Goal: Transaction & Acquisition: Purchase product/service

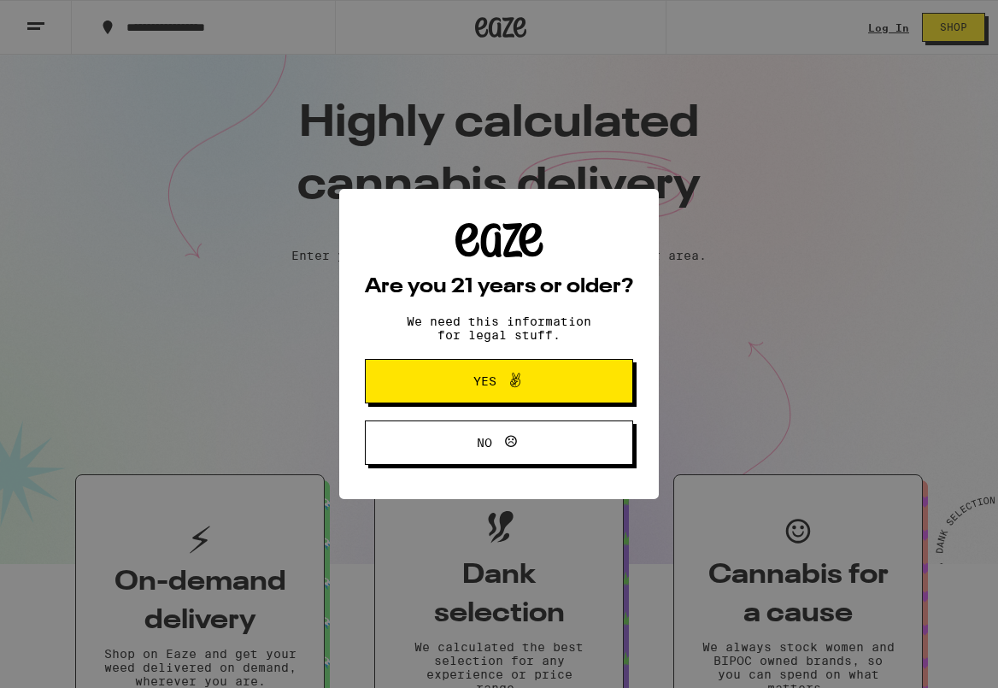
click at [456, 301] on div "Are you 21 years or older? We need this information for legal stuff. Yes No" at bounding box center [499, 344] width 268 height 242
click at [485, 380] on span "Yes" at bounding box center [485, 381] width 23 height 12
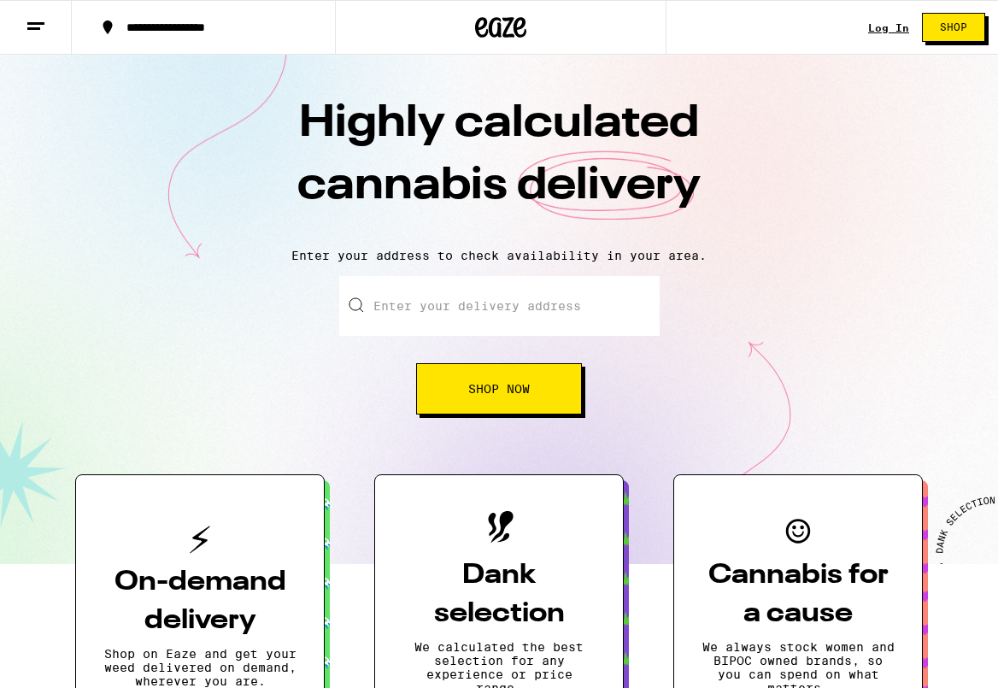
click at [502, 303] on input "Enter your delivery address" at bounding box center [499, 306] width 321 height 60
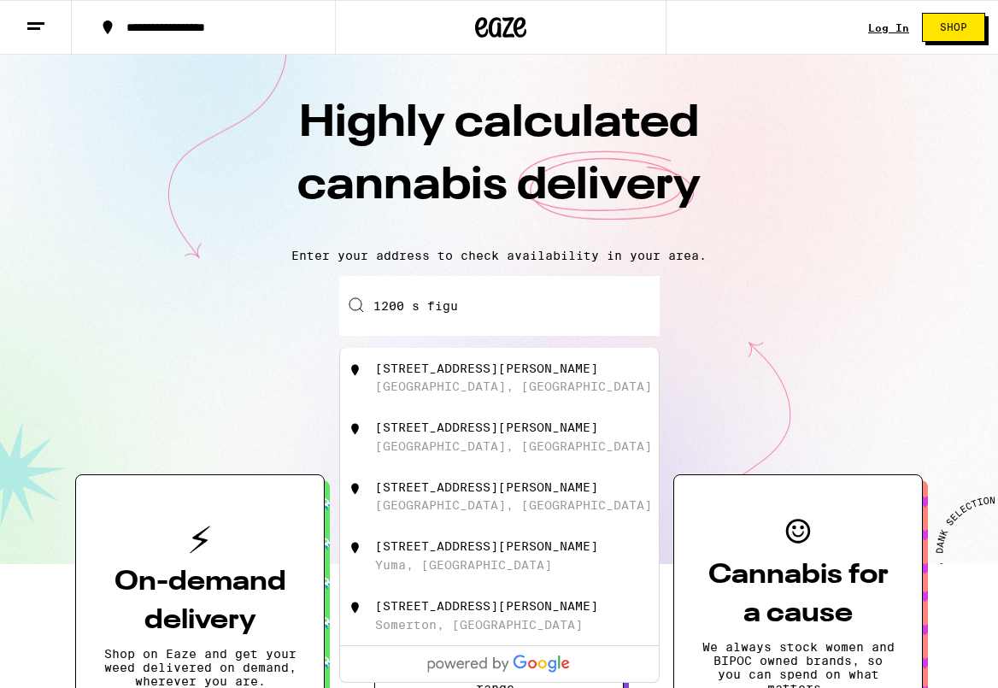
click at [487, 384] on div "[GEOGRAPHIC_DATA], [GEOGRAPHIC_DATA]" at bounding box center [513, 387] width 277 height 14
type input "[STREET_ADDRESS][PERSON_NAME]"
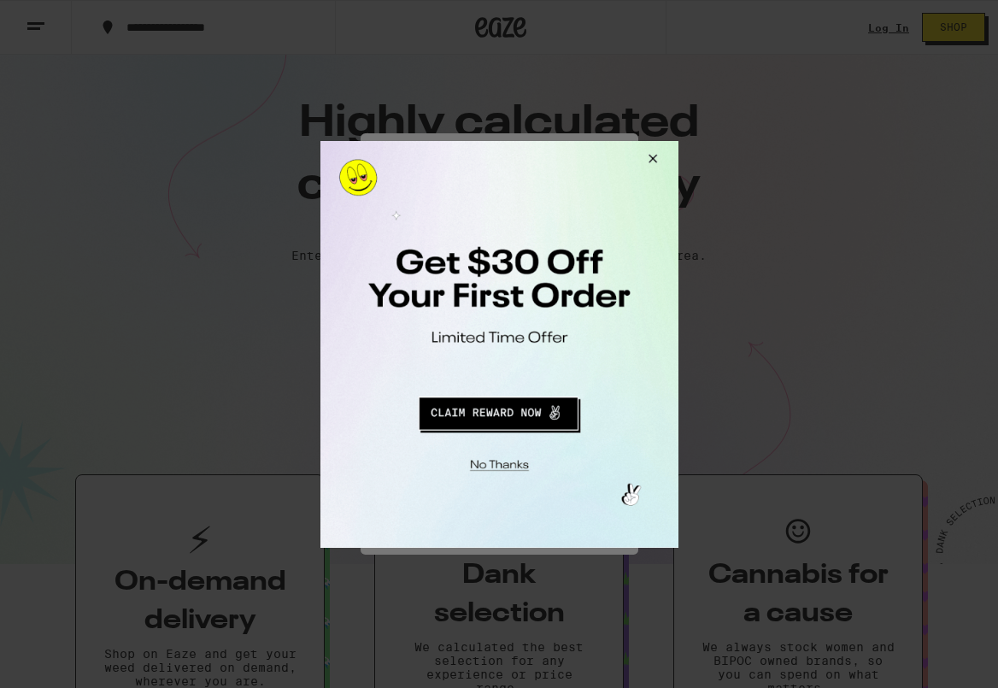
click at [499, 472] on button "Close Modal" at bounding box center [496, 462] width 348 height 27
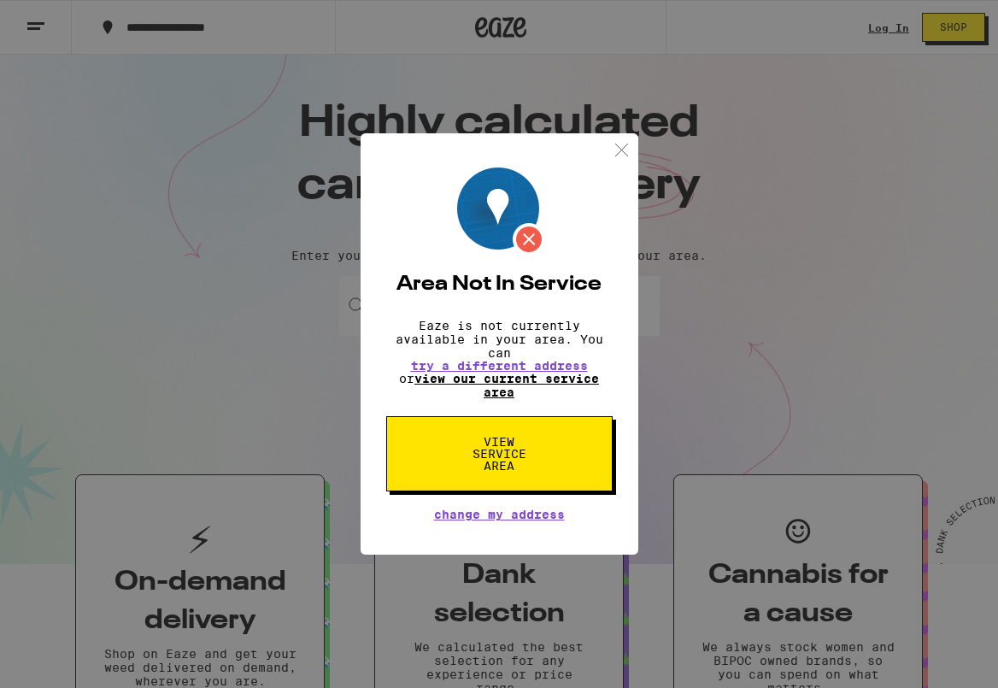
click at [537, 386] on link "view our current service area" at bounding box center [507, 385] width 185 height 27
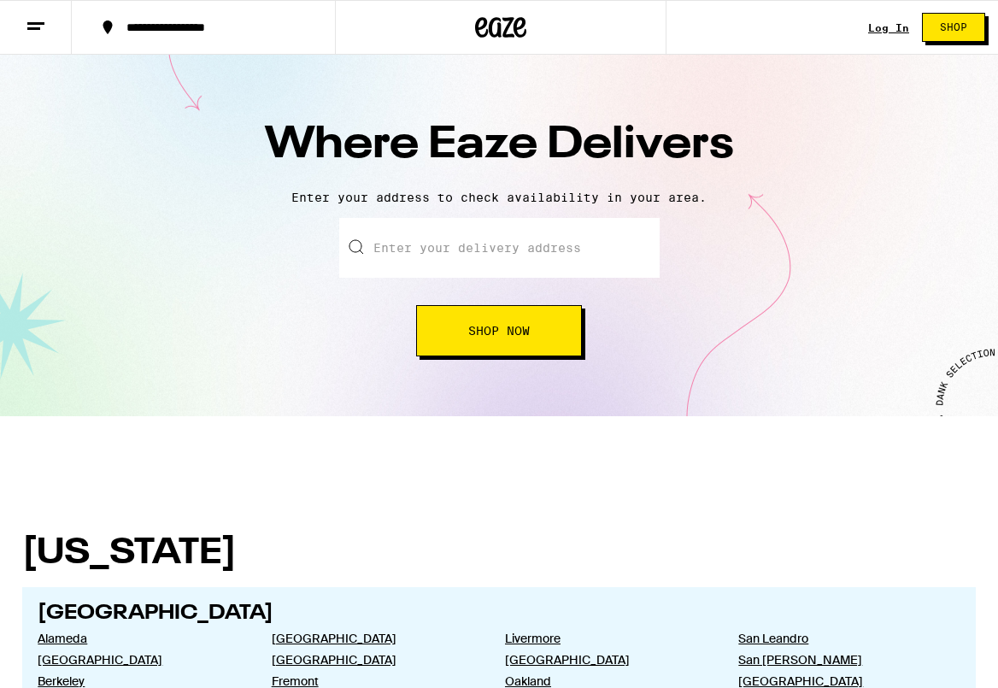
click at [510, 234] on input "text" at bounding box center [499, 248] width 321 height 60
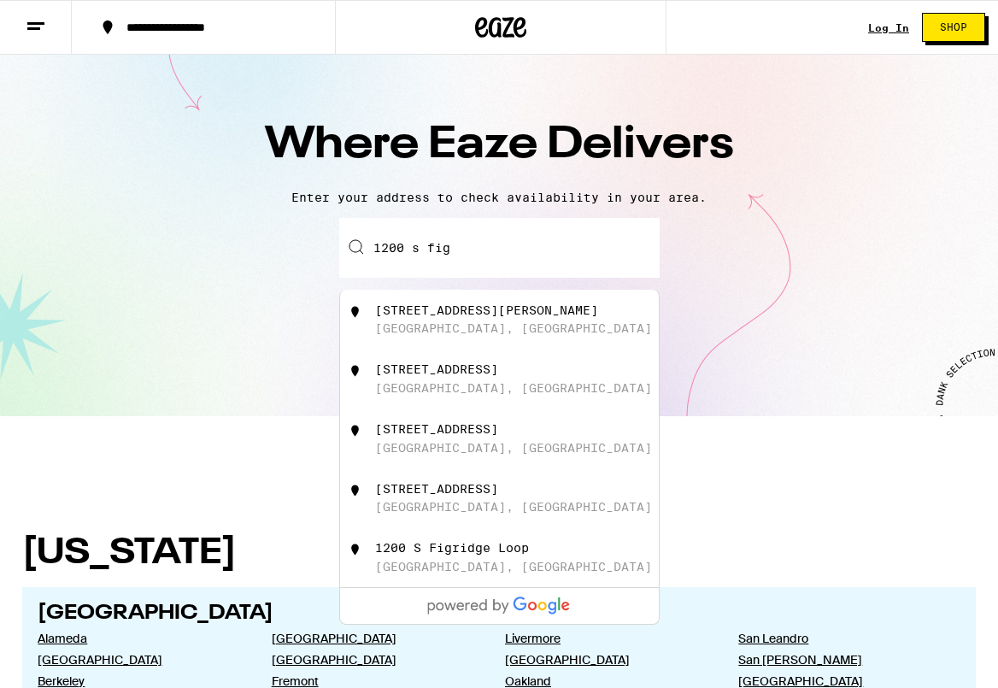
click at [589, 327] on div "[STREET_ADDRESS][PERSON_NAME]" at bounding box center [527, 319] width 305 height 32
type input "[STREET_ADDRESS][PERSON_NAME]"
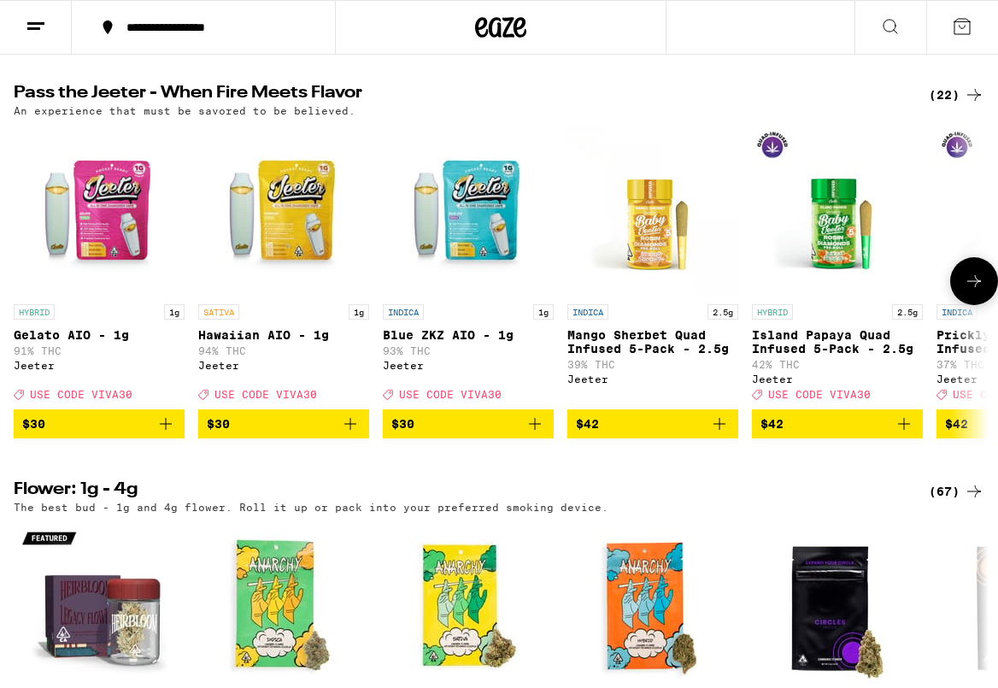
scroll to position [937, 0]
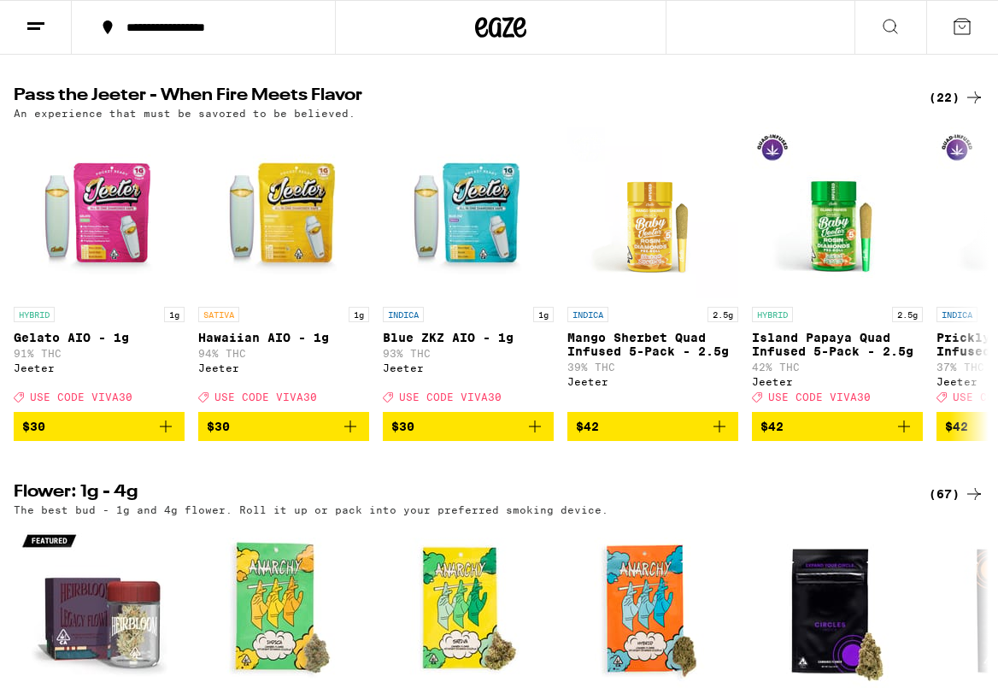
click at [954, 108] on div "(22)" at bounding box center [957, 97] width 56 height 21
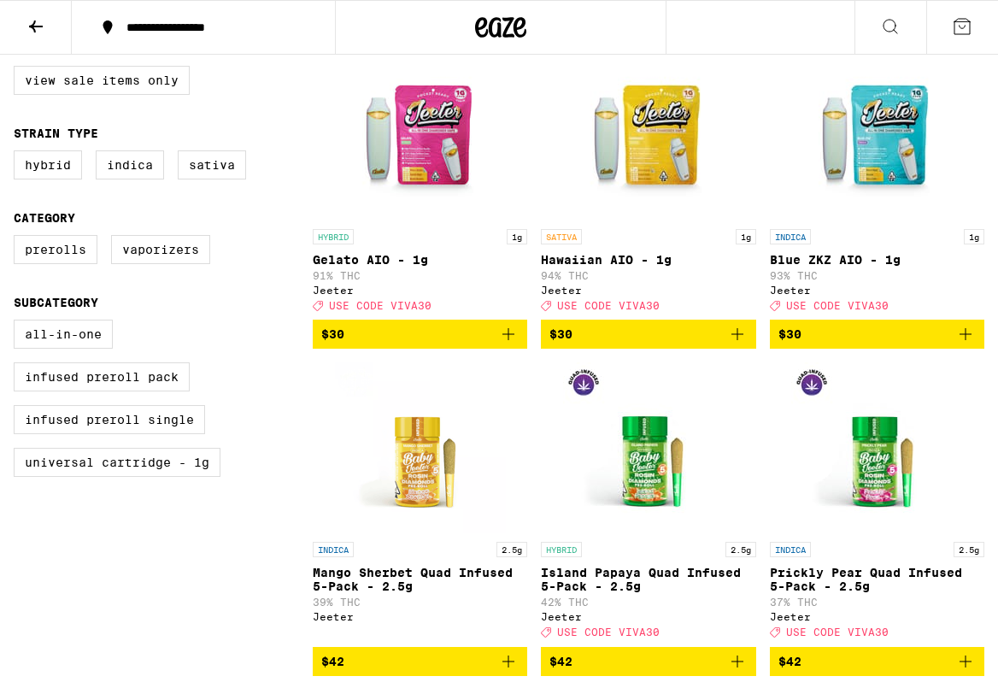
scroll to position [243, 0]
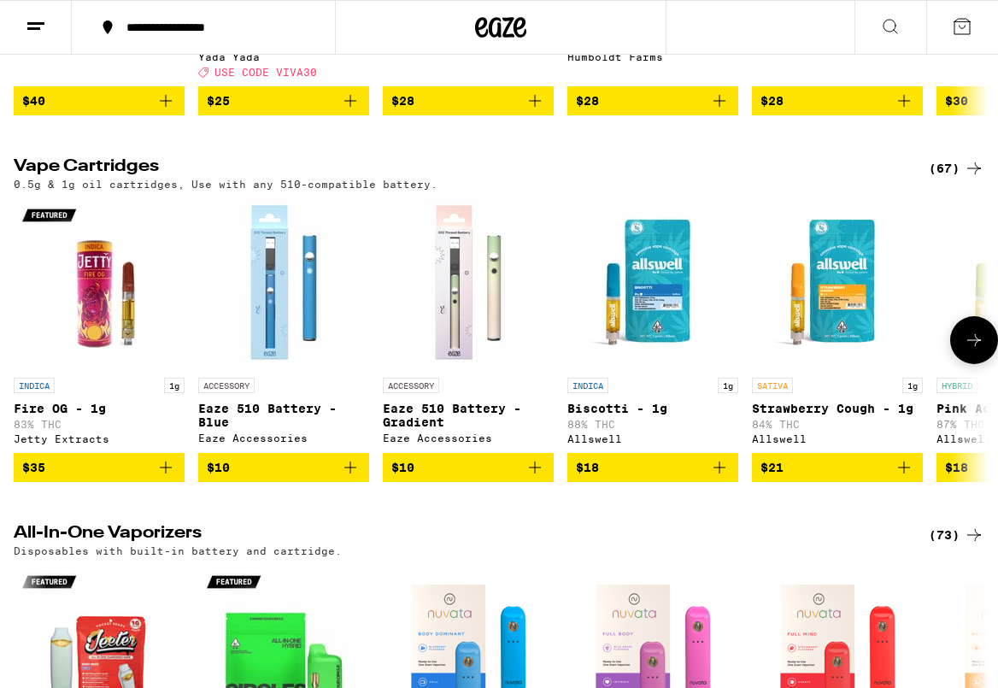
scroll to position [2107, 0]
